Goal: Communication & Community: Participate in discussion

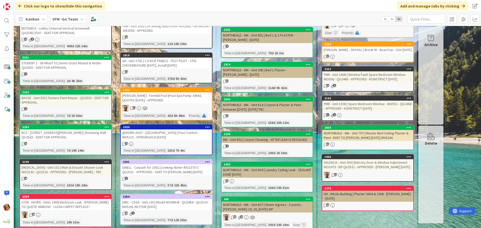
scroll to position [150, 0]
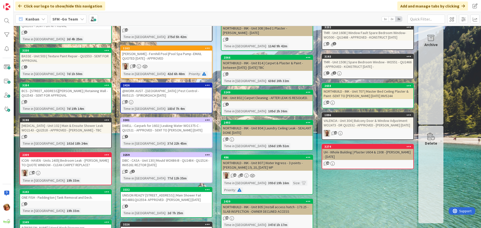
click at [51, 93] on div "BCS - [STREET_ADDRESS][PERSON_NAME] | Retaining Wall -QU2543 - SENT FOR APPROVAL" at bounding box center [65, 93] width 91 height 11
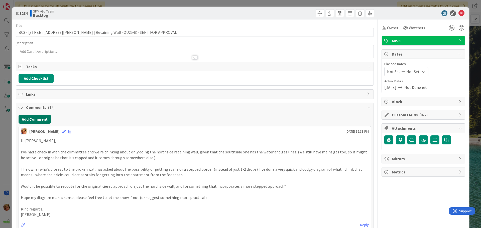
click at [40, 120] on button "Add Comment" at bounding box center [35, 119] width 32 height 9
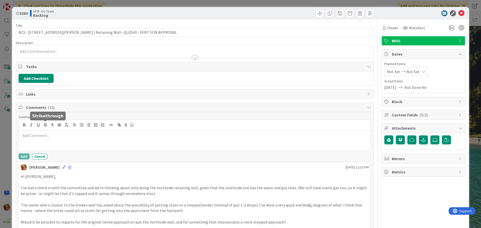
click at [51, 140] on div at bounding box center [195, 141] width 352 height 20
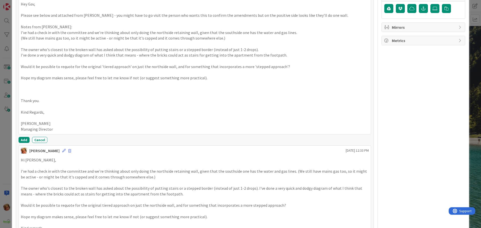
scroll to position [135, 0]
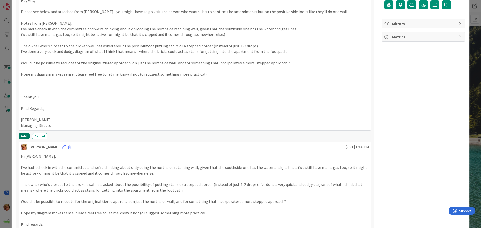
click at [21, 135] on button "Add" at bounding box center [24, 136] width 11 height 6
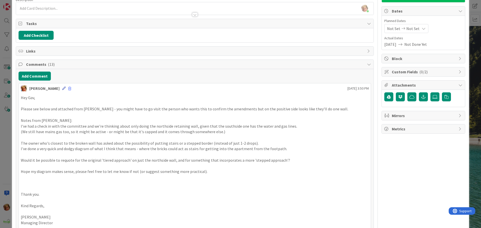
scroll to position [35, 0]
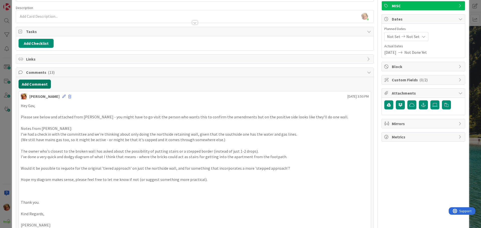
click at [39, 85] on button "Add Comment" at bounding box center [35, 84] width 32 height 9
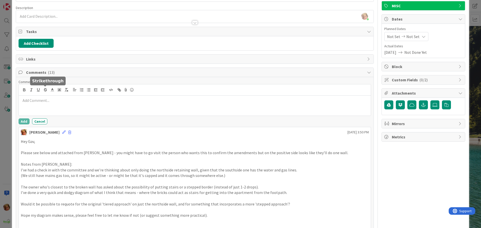
click at [53, 105] on div at bounding box center [195, 106] width 352 height 20
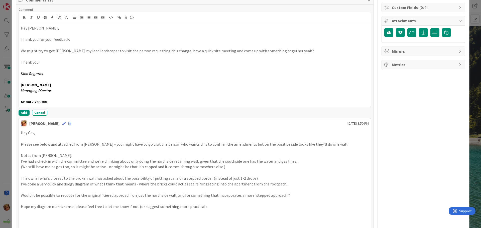
scroll to position [110, 0]
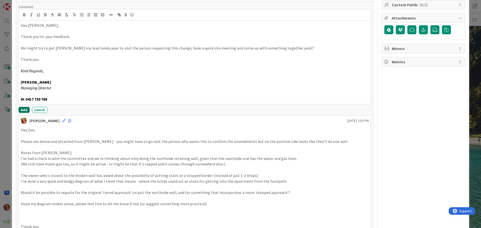
click at [22, 109] on button "Add" at bounding box center [24, 110] width 11 height 6
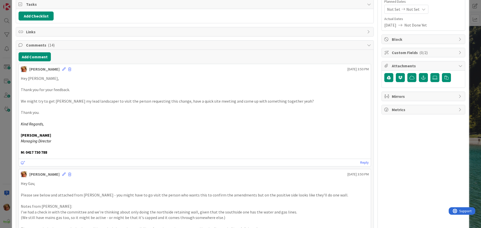
scroll to position [0, 0]
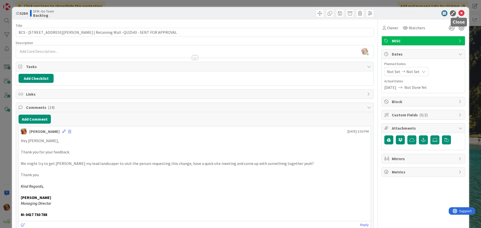
drag, startPoint x: 457, startPoint y: 14, endPoint x: 449, endPoint y: 14, distance: 8.3
click at [458, 13] on icon at bounding box center [461, 13] width 6 height 6
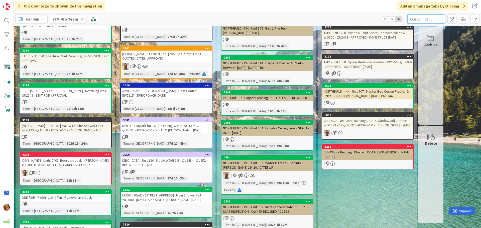
click at [434, 17] on input "text" at bounding box center [426, 19] width 38 height 9
type input "spa"
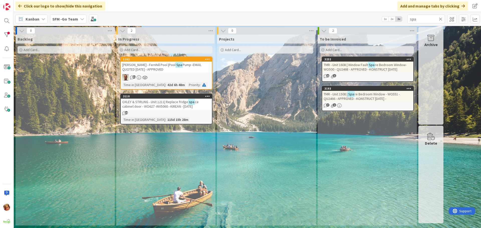
click at [145, 71] on span "Pump -EMAIL QUOTED [DATE] - APPROVED" at bounding box center [161, 67] width 79 height 9
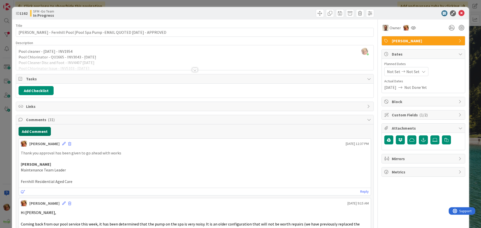
click at [44, 131] on button "Add Comment" at bounding box center [35, 131] width 32 height 9
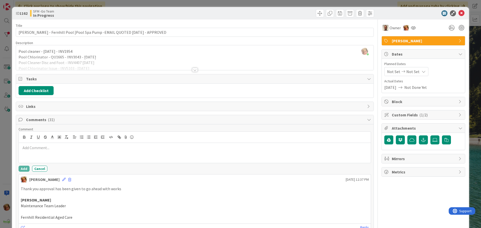
click at [58, 144] on div at bounding box center [195, 153] width 352 height 20
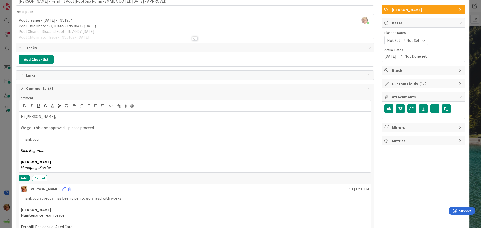
scroll to position [100, 0]
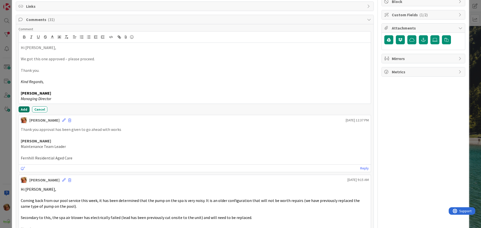
click at [23, 108] on button "Add" at bounding box center [24, 109] width 11 height 6
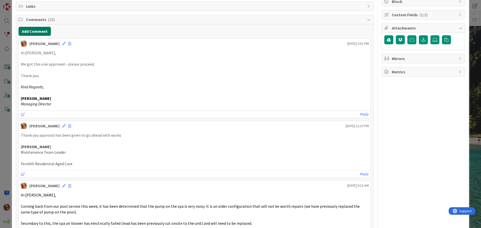
click at [39, 31] on button "Add Comment" at bounding box center [35, 31] width 32 height 9
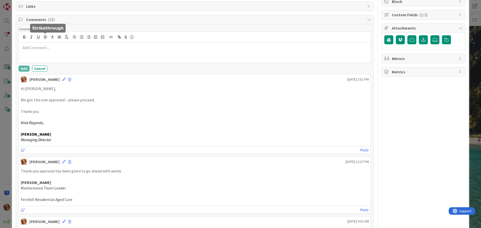
drag, startPoint x: 53, startPoint y: 44, endPoint x: 54, endPoint y: 46, distance: 2.6
click at [53, 44] on div at bounding box center [195, 53] width 352 height 20
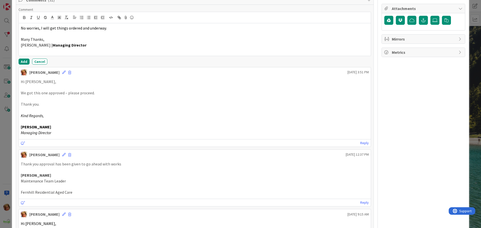
scroll to position [150, 0]
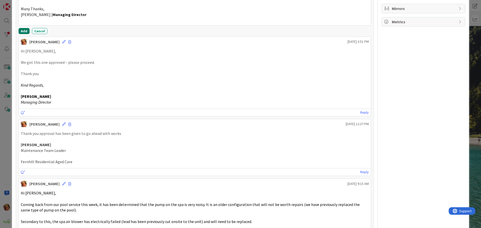
click at [24, 32] on button "Add" at bounding box center [24, 31] width 11 height 6
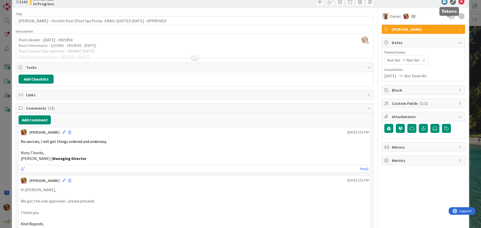
scroll to position [0, 0]
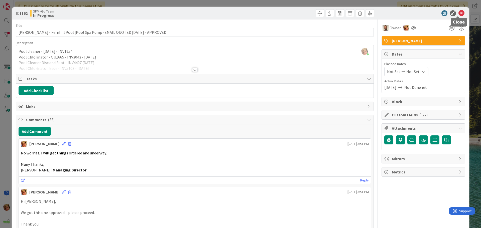
click at [458, 12] on icon at bounding box center [461, 13] width 6 height 6
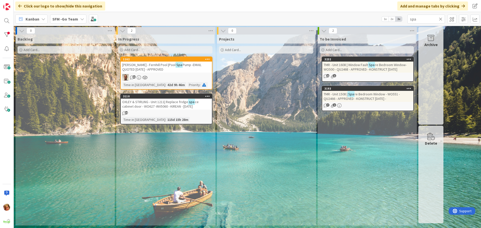
click at [441, 18] on icon at bounding box center [441, 19] width 4 height 5
click at [441, 18] on input "text" at bounding box center [426, 19] width 38 height 9
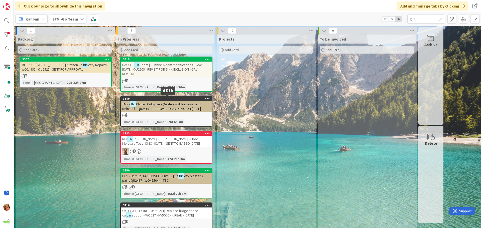
click at [154, 103] on span "Chute | Collapse - Quote - Wall Removal and Reinstall - QU2519 - APPROVED - GAV…" at bounding box center [161, 106] width 79 height 9
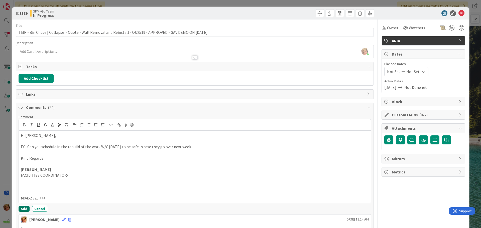
click at [24, 209] on button "Add" at bounding box center [24, 209] width 11 height 6
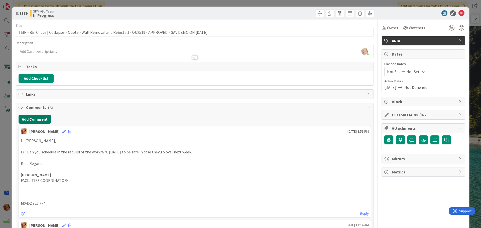
click at [37, 118] on button "Add Comment" at bounding box center [35, 119] width 32 height 9
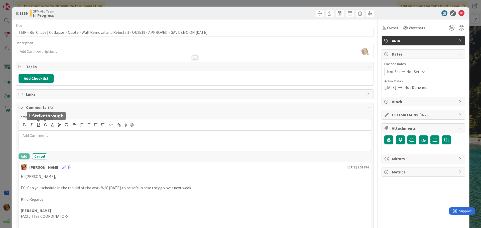
click at [49, 133] on div at bounding box center [195, 141] width 352 height 20
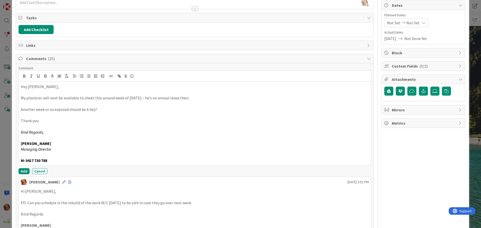
scroll to position [50, 0]
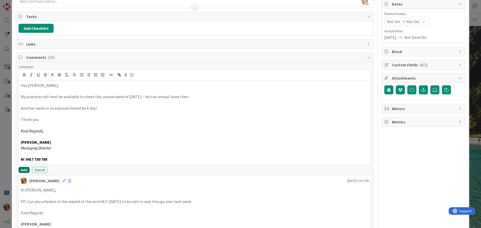
click at [23, 169] on button "Add" at bounding box center [24, 170] width 11 height 6
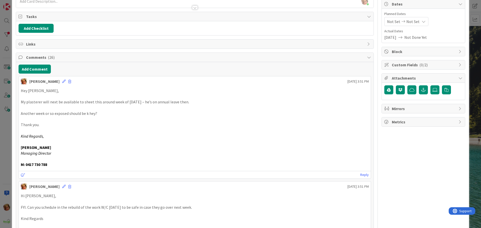
scroll to position [0, 0]
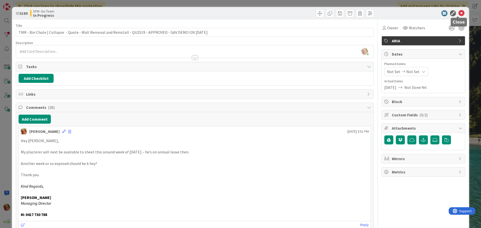
click at [458, 13] on icon at bounding box center [461, 13] width 6 height 6
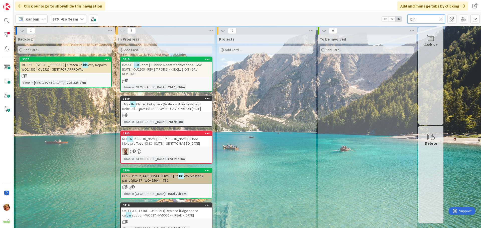
click at [429, 18] on input "bin" at bounding box center [426, 19] width 38 height 9
type input "b"
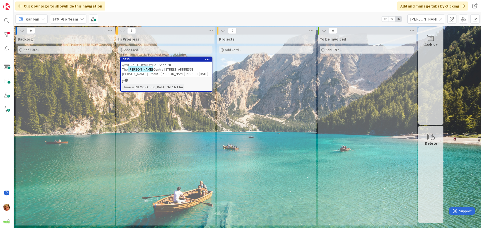
click at [153, 68] on span "Centre [STREET_ADDRESS][PERSON_NAME] | Fit out - [PERSON_NAME] INSPECT [DATE]" at bounding box center [165, 71] width 86 height 9
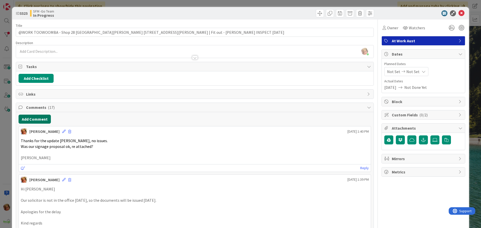
click at [39, 120] on button "Add Comment" at bounding box center [35, 119] width 32 height 9
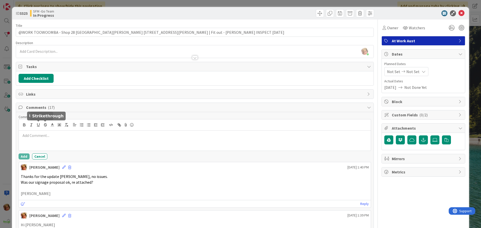
click at [54, 137] on p at bounding box center [195, 136] width 348 height 6
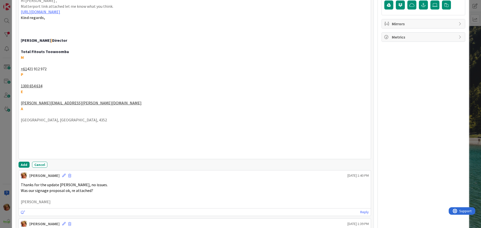
scroll to position [138, 0]
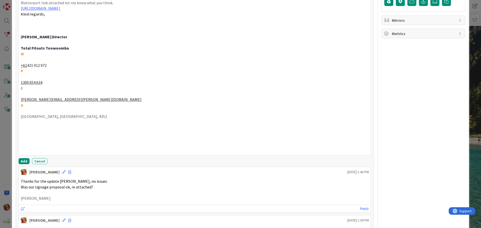
click at [41, 144] on p at bounding box center [195, 145] width 348 height 6
drag, startPoint x: 41, startPoint y: 147, endPoint x: 25, endPoint y: 124, distance: 28.3
click at [25, 124] on div "Hi [PERSON_NAME] , Matterport link attached let me know what you think. [URL][D…" at bounding box center [195, 73] width 352 height 163
click at [24, 159] on button "Add" at bounding box center [24, 161] width 11 height 6
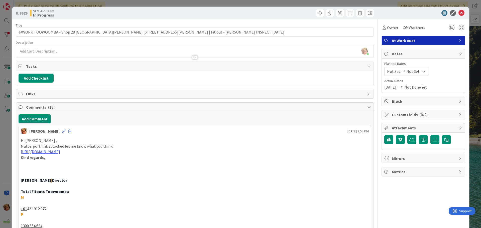
scroll to position [0, 0]
click at [226, 12] on div at bounding box center [285, 13] width 178 height 8
click at [458, 13] on icon at bounding box center [461, 13] width 6 height 6
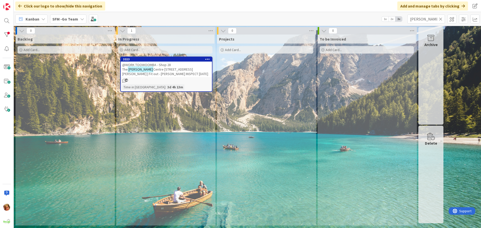
click at [171, 65] on span "@WORK TOOWOOMBA - Shop 28 The" at bounding box center [146, 67] width 49 height 9
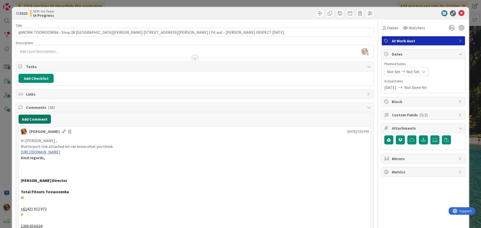
click at [35, 121] on button "Add Comment" at bounding box center [35, 119] width 32 height 9
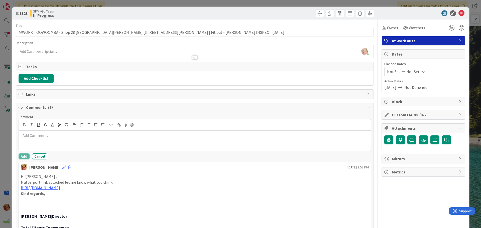
click at [51, 140] on div at bounding box center [195, 141] width 352 height 20
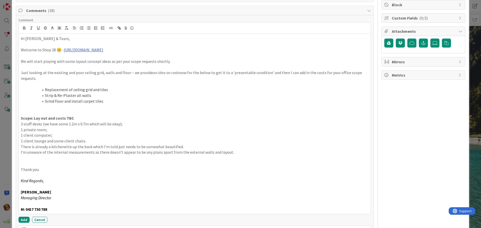
scroll to position [106, 0]
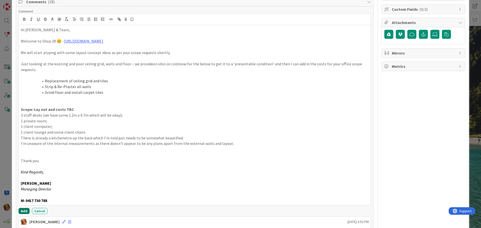
click at [23, 209] on button "Add" at bounding box center [24, 211] width 11 height 6
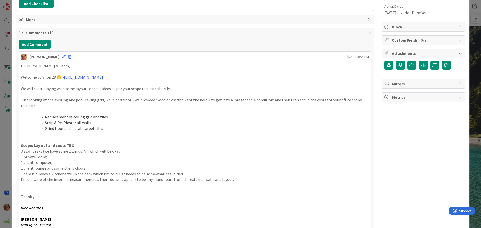
scroll to position [31, 0]
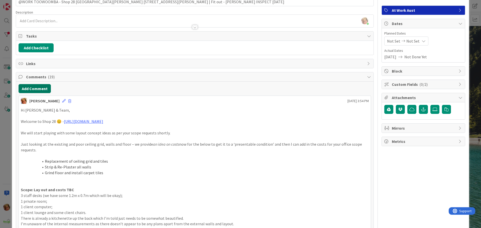
click at [40, 88] on button "Add Comment" at bounding box center [35, 88] width 32 height 9
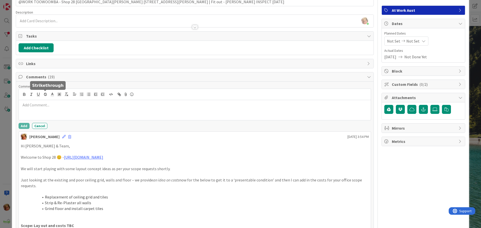
click at [59, 105] on p at bounding box center [195, 105] width 348 height 6
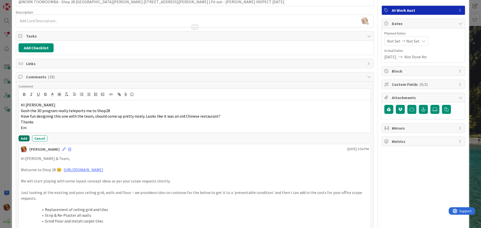
click at [24, 137] on button "Add" at bounding box center [24, 138] width 11 height 6
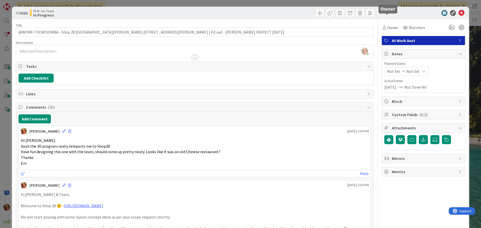
scroll to position [0, 0]
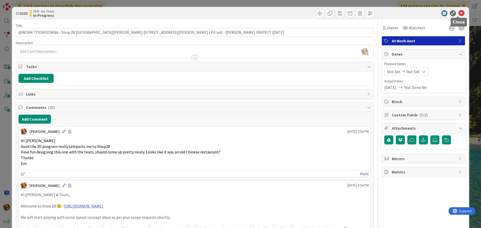
click at [458, 13] on icon at bounding box center [461, 13] width 6 height 6
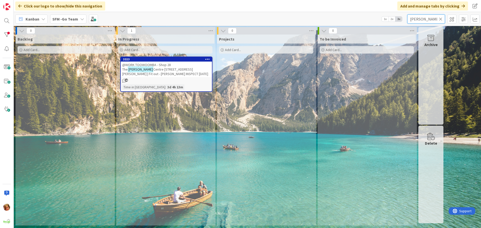
click at [434, 18] on input "[PERSON_NAME]" at bounding box center [426, 19] width 38 height 9
type input "h"
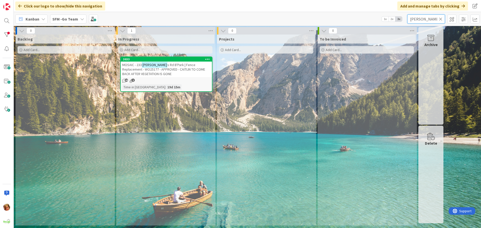
type input "[PERSON_NAME]"
click at [168, 67] on span "s Rd B'Park | Fence Replacement - WO25177 - APPROVED - CAITLIN TO COME BACK AFT…" at bounding box center [163, 70] width 83 height 14
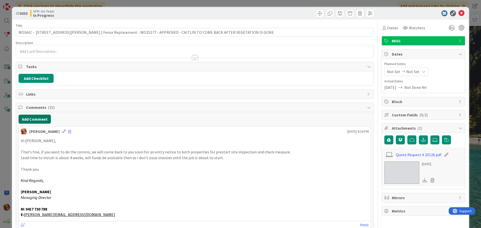
click at [39, 119] on button "Add Comment" at bounding box center [35, 119] width 32 height 9
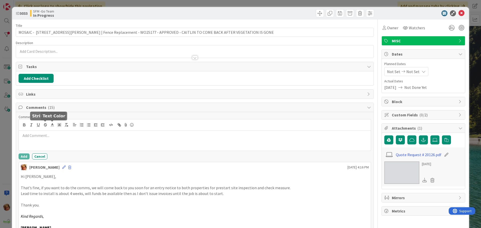
click at [56, 130] on div at bounding box center [195, 124] width 352 height 11
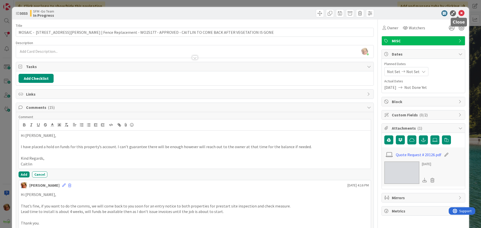
click at [458, 13] on icon at bounding box center [461, 13] width 6 height 6
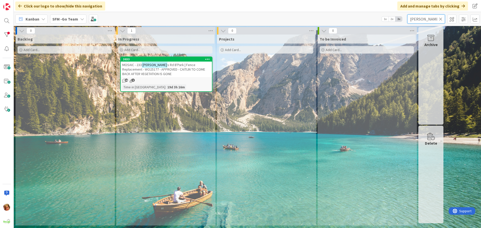
click at [432, 19] on input "[PERSON_NAME]" at bounding box center [426, 19] width 38 height 9
type input "f"
type input "421"
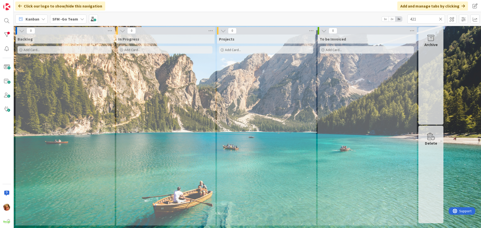
click at [441, 18] on icon at bounding box center [441, 19] width 4 height 5
click at [438, 18] on input "text" at bounding box center [426, 19] width 38 height 9
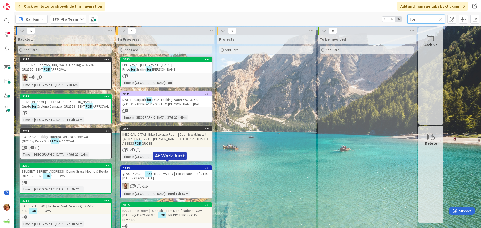
type input "for"
click at [179, 171] on span "TITUDE VALLEY | 14B Vacate - Refit 14C - [DATE] - GLASS [DATE]" at bounding box center [166, 175] width 88 height 9
click at [173, 171] on span "TITUDE VALLEY | 14B Vacate - Refit 14C - [DATE] - GLASS [DATE]" at bounding box center [166, 175] width 88 height 9
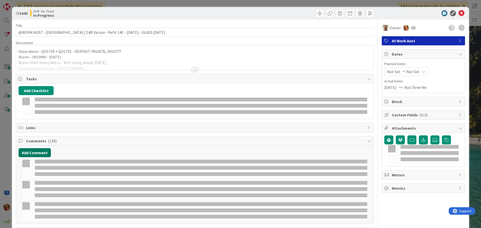
click at [32, 148] on button "Add Comment" at bounding box center [35, 152] width 32 height 9
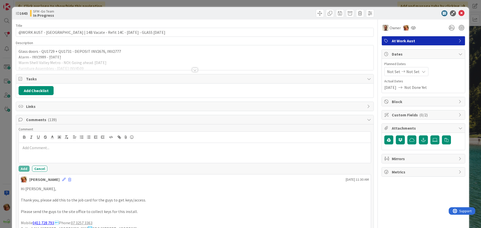
click at [41, 150] on p at bounding box center [195, 148] width 348 height 6
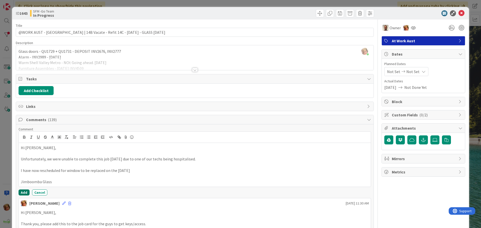
click at [23, 192] on button "Add" at bounding box center [24, 192] width 11 height 6
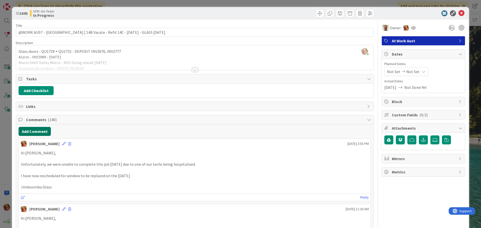
click at [36, 136] on button "Add Comment" at bounding box center [35, 131] width 32 height 9
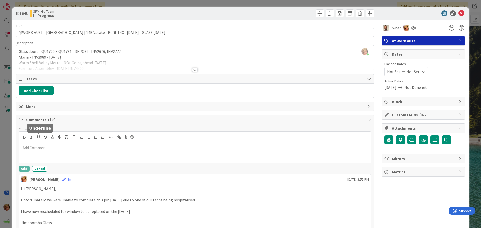
click at [44, 152] on div at bounding box center [195, 153] width 352 height 20
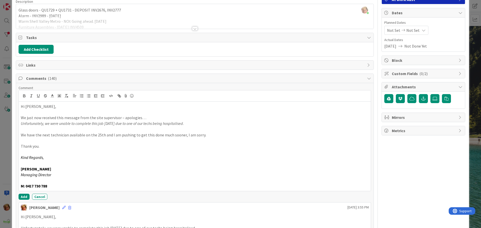
scroll to position [52, 0]
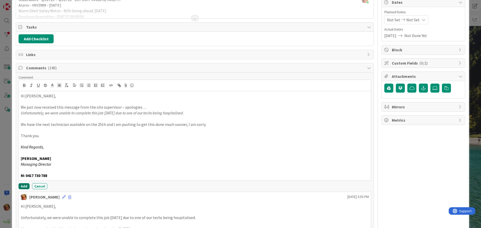
click at [22, 186] on button "Add" at bounding box center [24, 186] width 11 height 6
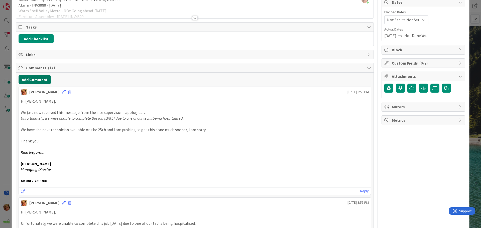
click at [40, 77] on button "Add Comment" at bounding box center [35, 79] width 32 height 9
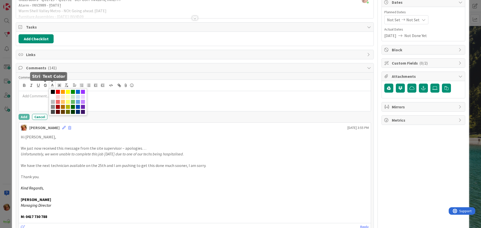
click at [51, 89] on span at bounding box center [52, 85] width 7 height 7
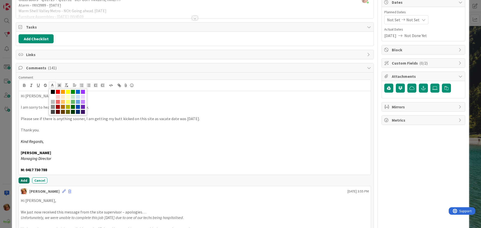
click at [23, 180] on button "Add" at bounding box center [24, 180] width 11 height 6
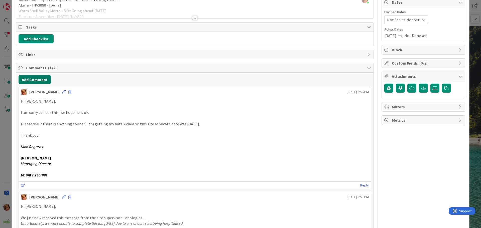
click at [42, 80] on button "Add Comment" at bounding box center [35, 79] width 32 height 9
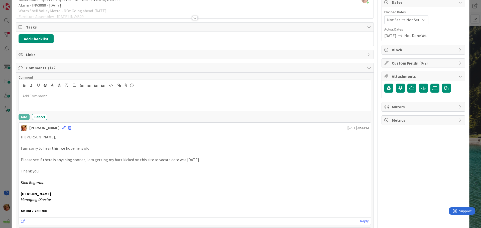
click at [58, 98] on p at bounding box center [195, 96] width 348 height 6
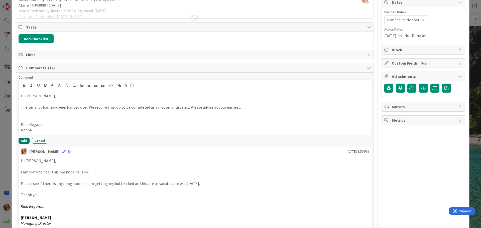
click at [24, 140] on button "Add" at bounding box center [24, 141] width 11 height 6
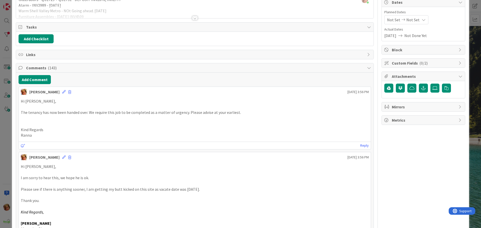
scroll to position [0, 0]
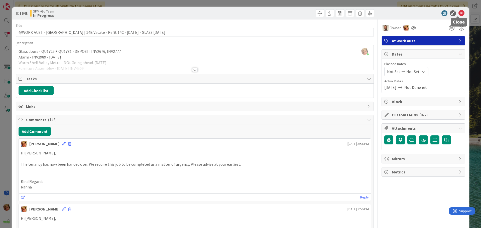
drag, startPoint x: 458, startPoint y: 14, endPoint x: 453, endPoint y: 13, distance: 5.1
click at [458, 14] on icon at bounding box center [461, 13] width 6 height 6
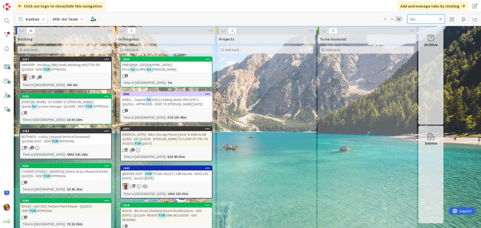
click at [428, 16] on input "for" at bounding box center [426, 19] width 38 height 9
type input "f"
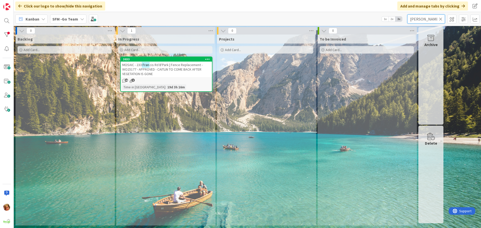
type input "[PERSON_NAME]"
click at [162, 65] on span "Rd B'Park | Fence Replacement - WO25177 - APPROVED - CAITLIN TO COME BACK AFTER…" at bounding box center [163, 70] width 83 height 14
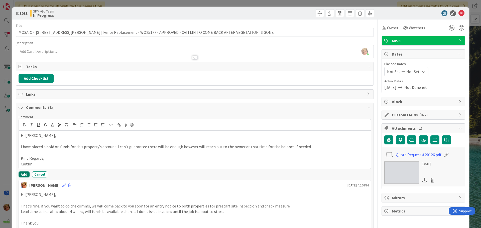
click at [22, 173] on button "Add" at bounding box center [24, 174] width 11 height 6
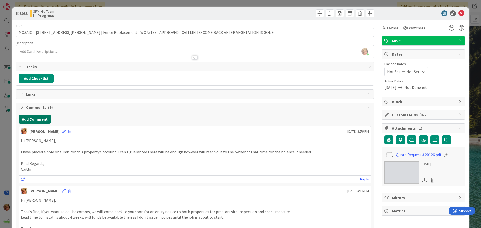
click at [37, 119] on button "Add Comment" at bounding box center [35, 119] width 32 height 9
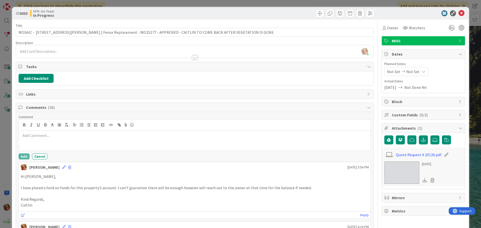
click at [46, 142] on div at bounding box center [195, 141] width 352 height 20
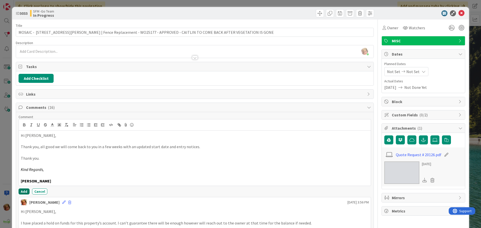
click at [22, 191] on button "Add" at bounding box center [24, 191] width 11 height 6
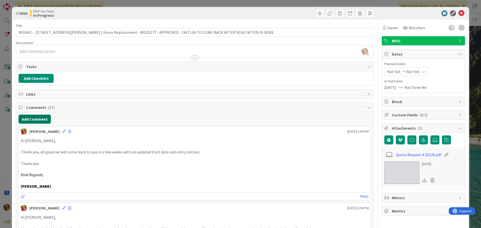
click at [46, 119] on button "Add Comment" at bounding box center [35, 119] width 32 height 9
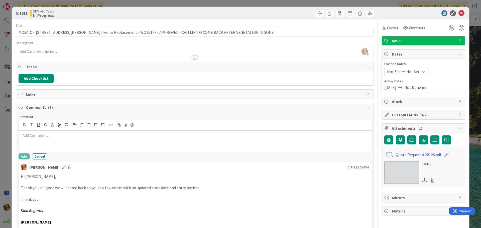
click at [56, 132] on div at bounding box center [195, 141] width 352 height 20
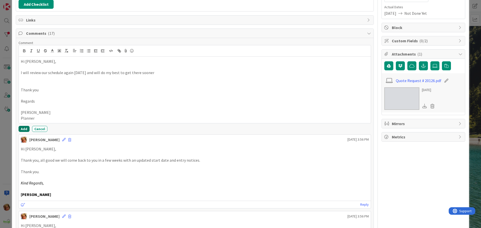
scroll to position [75, 0]
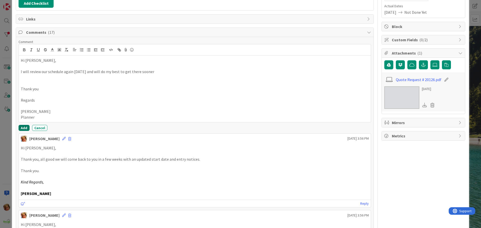
click at [21, 129] on button "Add" at bounding box center [24, 128] width 11 height 6
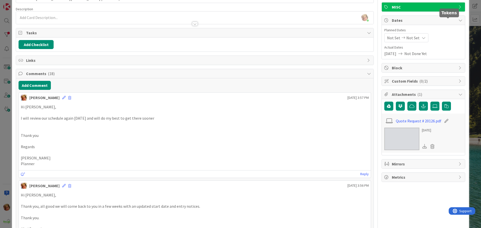
scroll to position [0, 0]
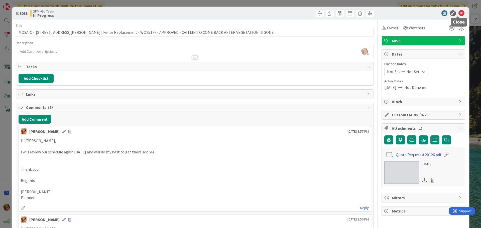
click at [458, 13] on icon at bounding box center [461, 13] width 6 height 6
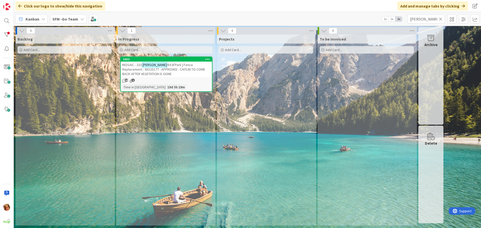
click at [440, 18] on icon at bounding box center [441, 19] width 4 height 5
